Goal: Task Accomplishment & Management: Use online tool/utility

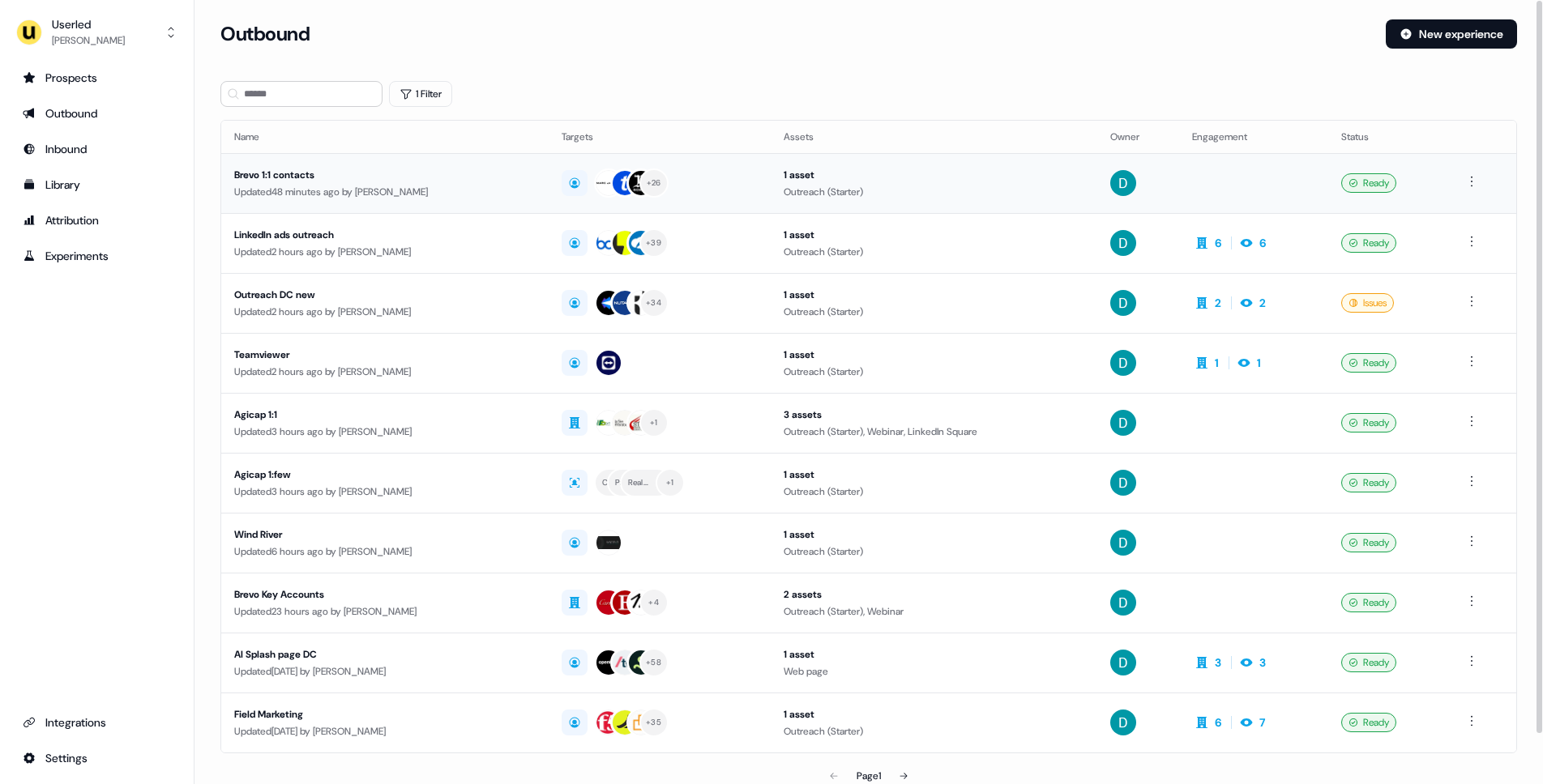
click at [440, 200] on td "Brevo 1:1 contacts Updated 48 minutes ago by [PERSON_NAME]" at bounding box center [385, 183] width 327 height 60
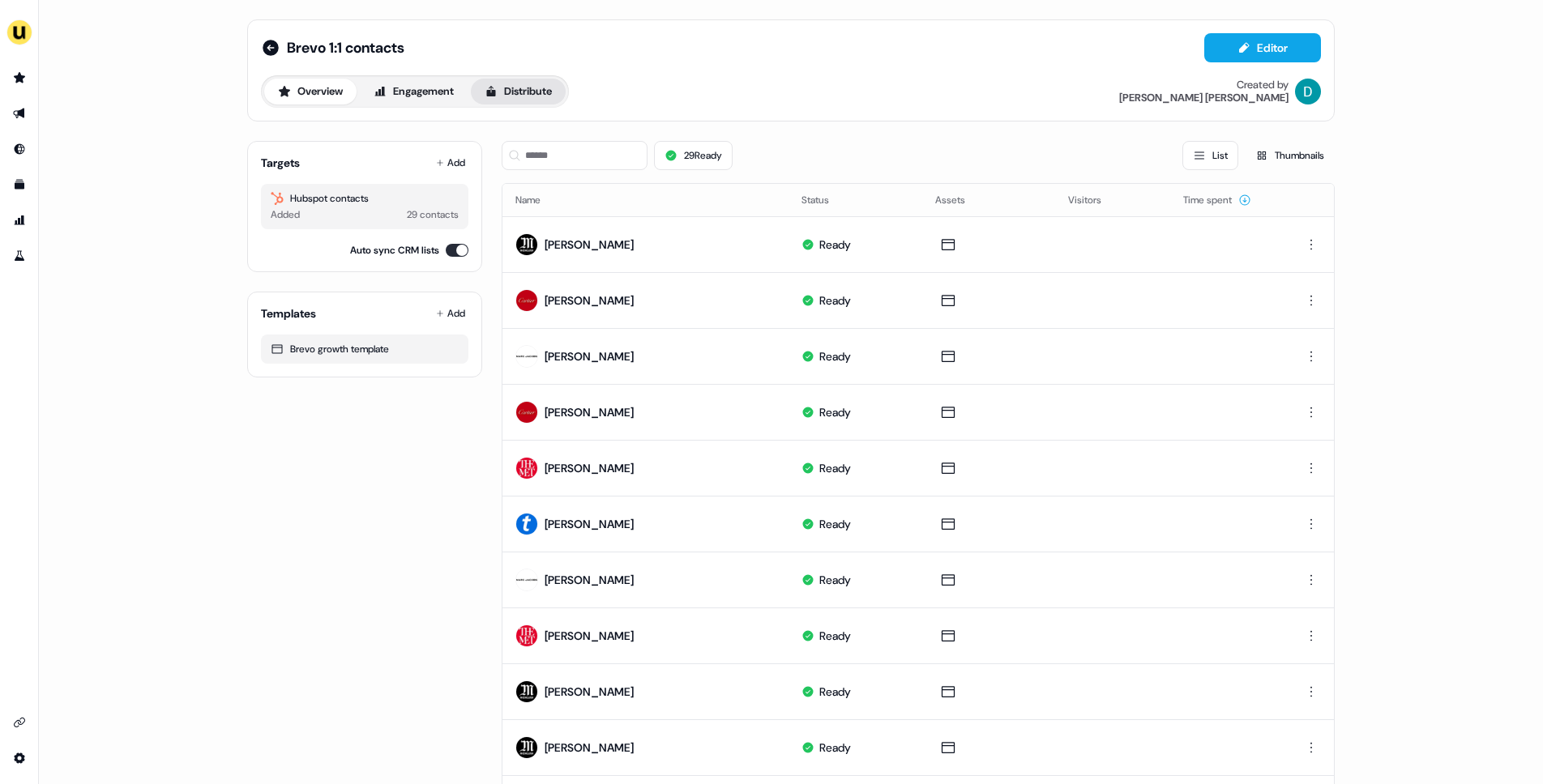
click at [503, 85] on button "Distribute" at bounding box center [519, 91] width 95 height 26
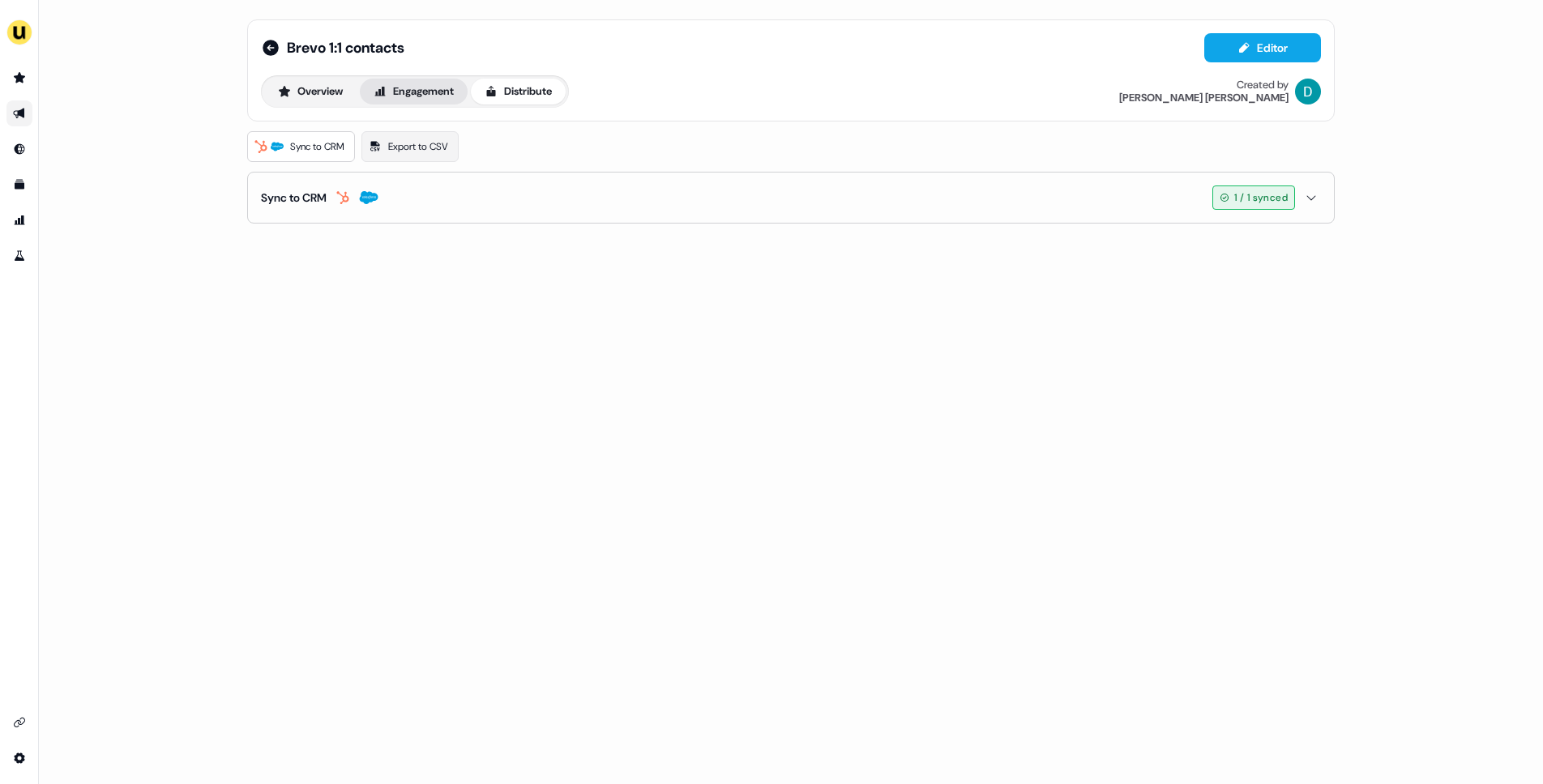
click at [422, 95] on button "Engagement" at bounding box center [414, 91] width 108 height 26
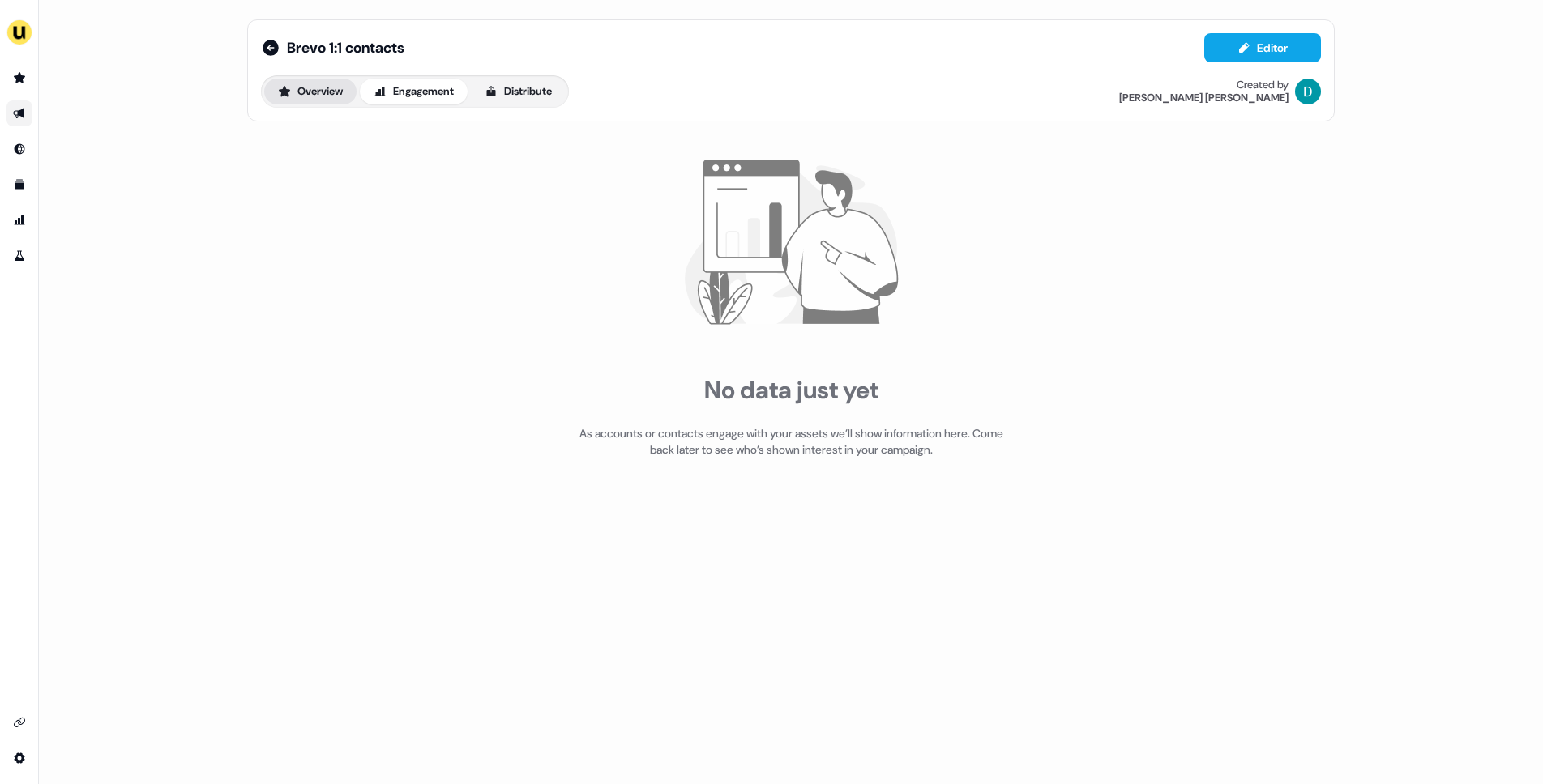
click at [328, 81] on button "Overview" at bounding box center [310, 91] width 93 height 26
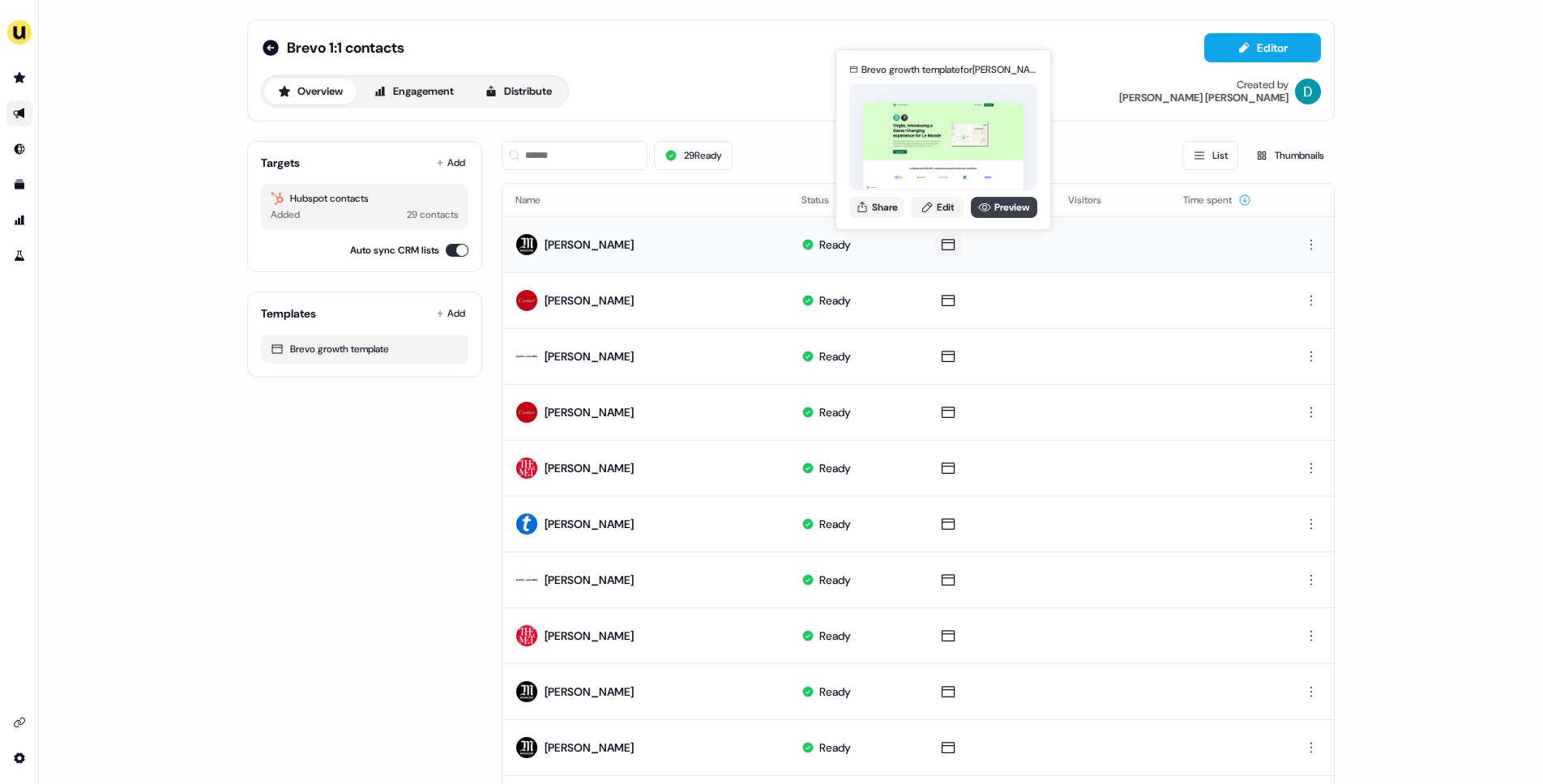
click at [1010, 211] on link "Preview" at bounding box center [1004, 207] width 67 height 21
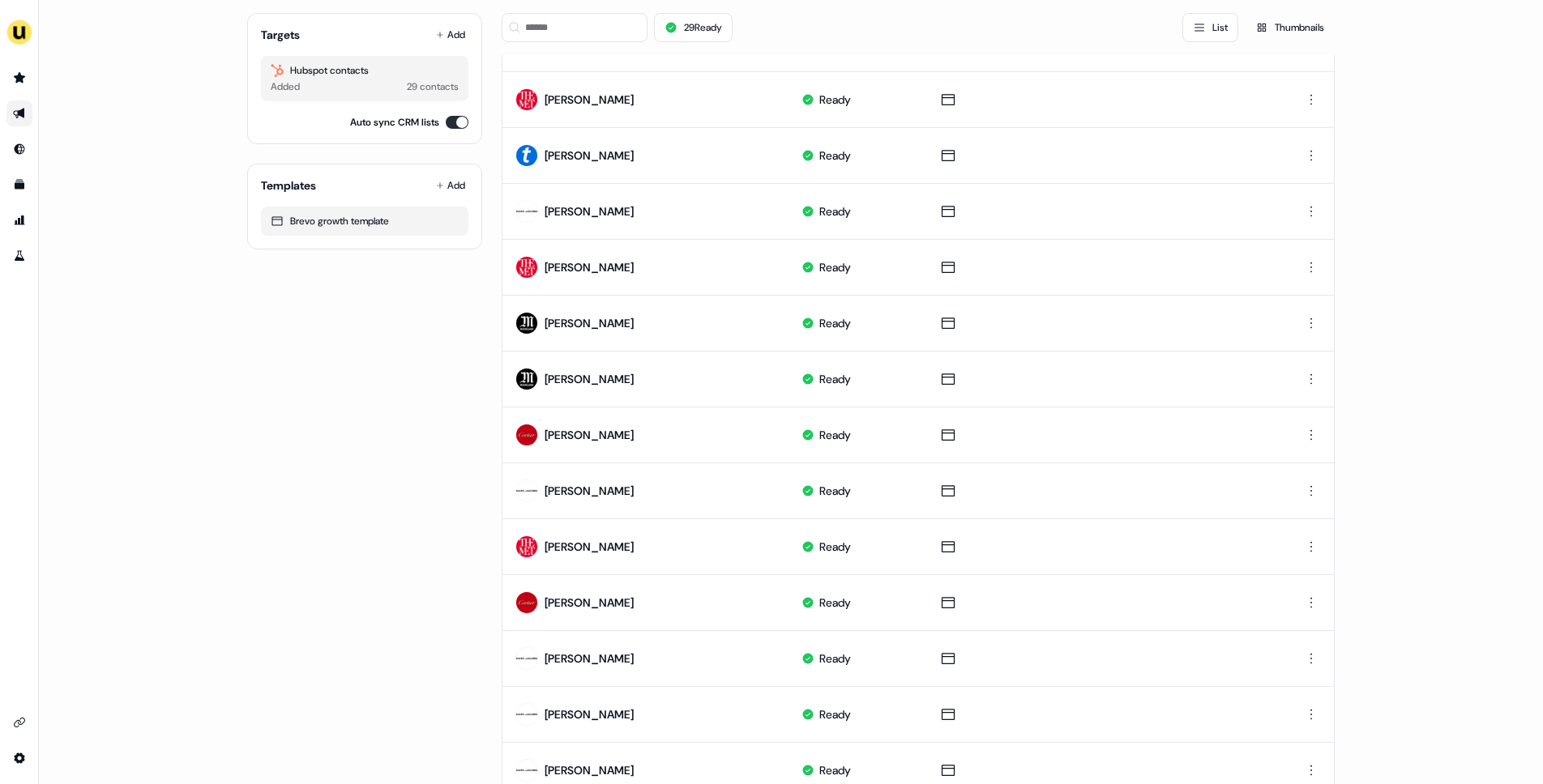
scroll to position [602, 0]
